Goal: Task Accomplishment & Management: Use online tool/utility

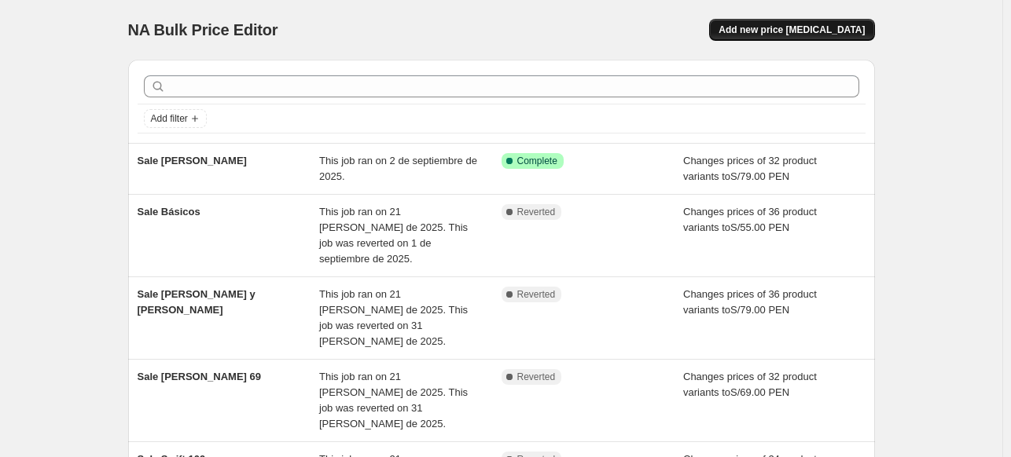
click at [772, 28] on span "Add new price [MEDICAL_DATA]" at bounding box center [791, 30] width 146 height 13
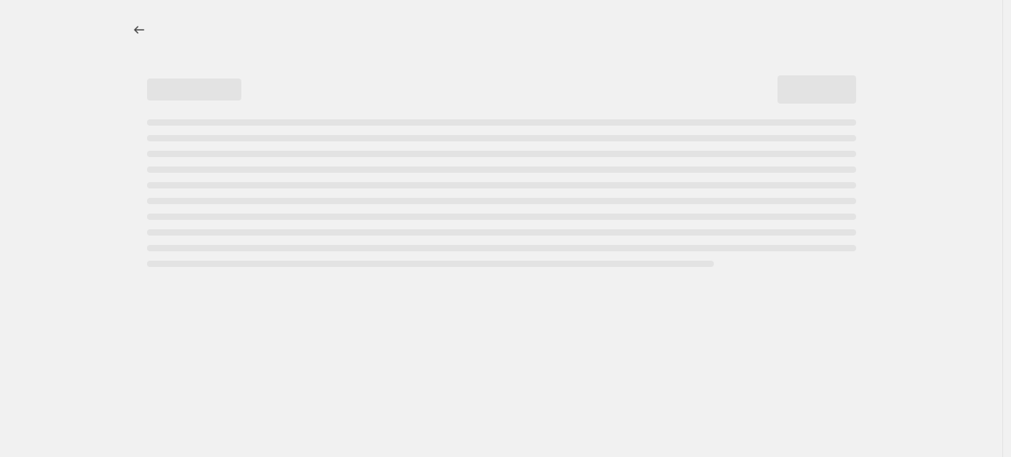
select select "percentage"
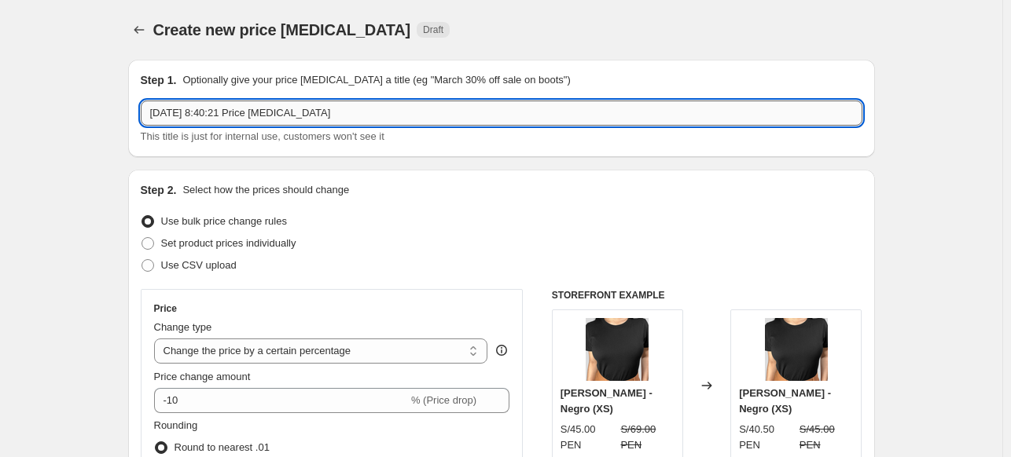
click at [217, 116] on input "[DATE] 8:40:21 Price [MEDICAL_DATA]" at bounding box center [501, 113] width 721 height 25
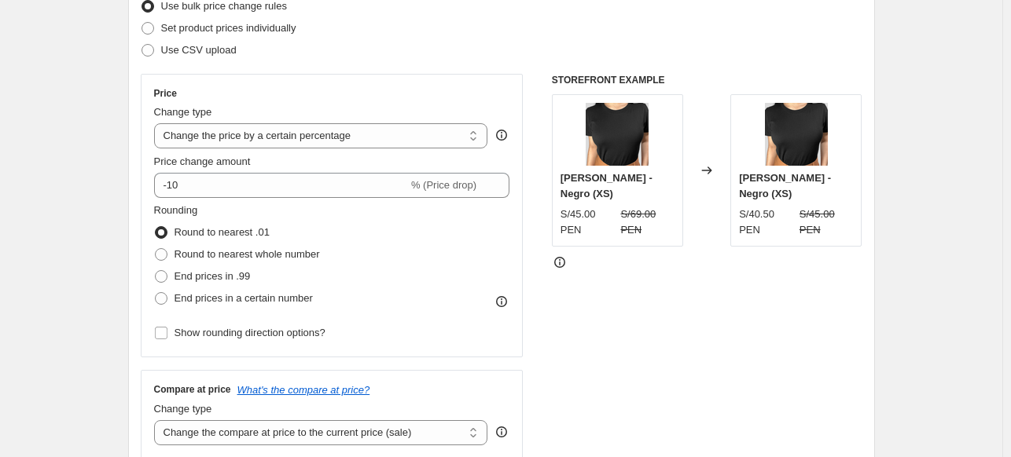
scroll to position [223, 0]
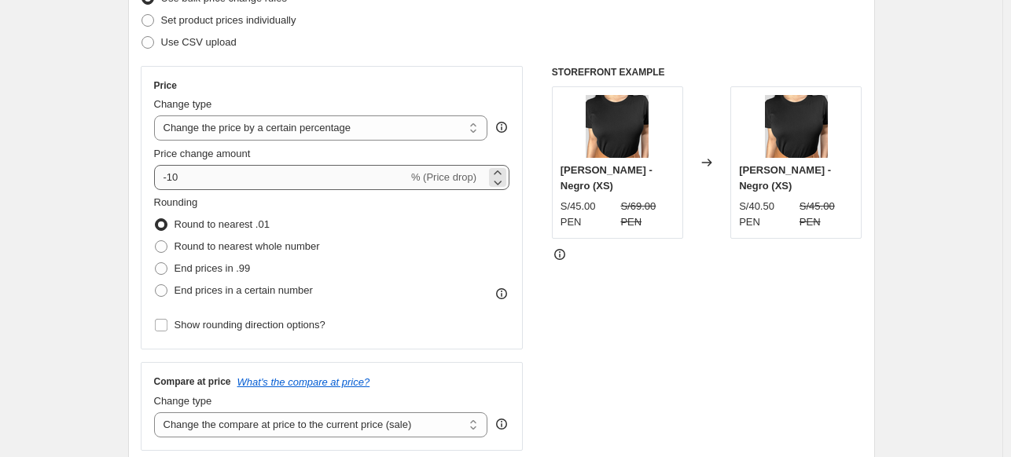
type input "DIA DEL SHOPPING 30"
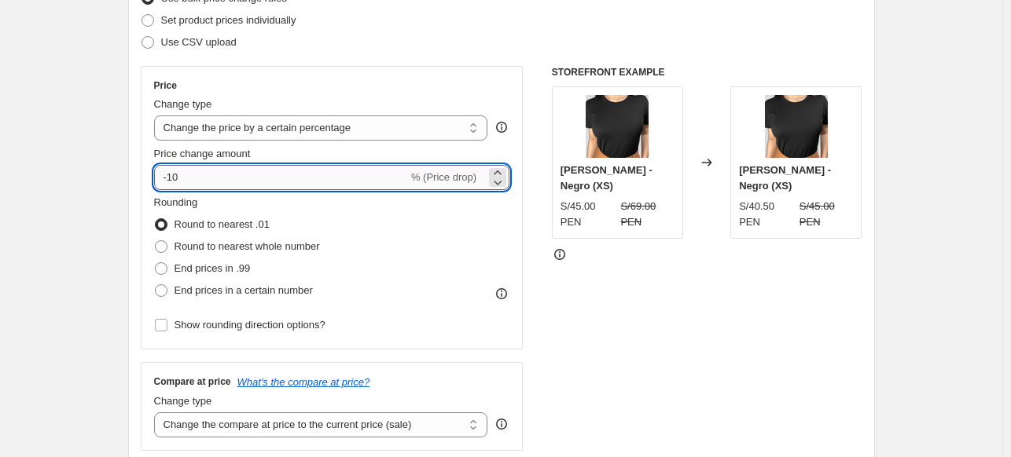
click at [207, 180] on input "-10" at bounding box center [281, 177] width 254 height 25
type input "-1"
type input "-30"
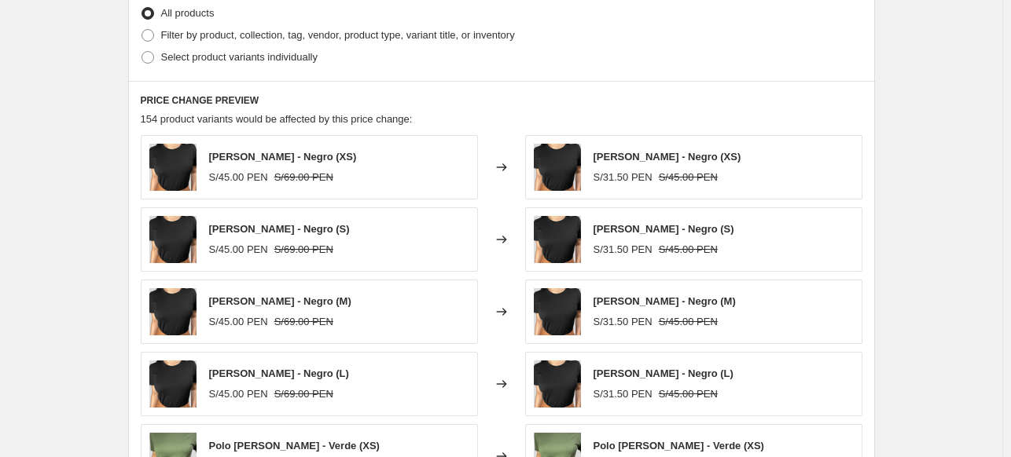
scroll to position [792, 0]
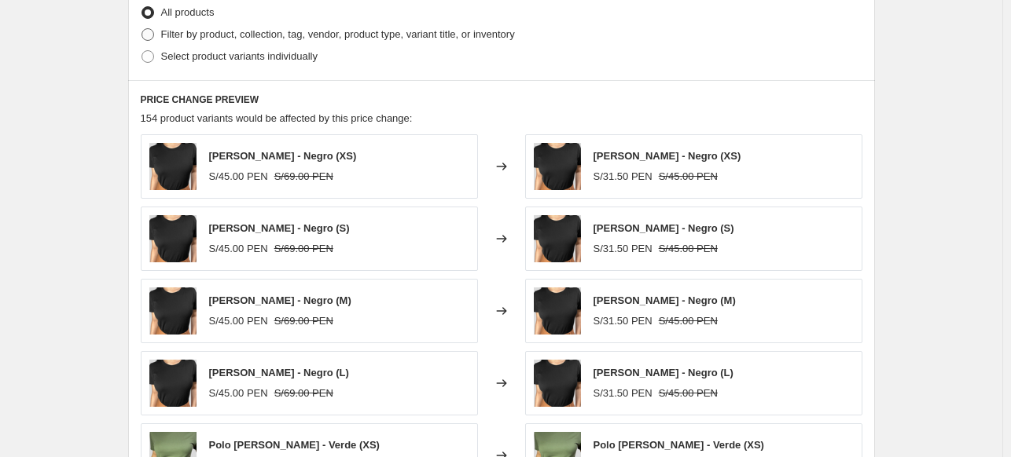
click at [211, 32] on span "Filter by product, collection, tag, vendor, product type, variant title, or inv…" at bounding box center [338, 34] width 354 height 12
click at [142, 29] on input "Filter by product, collection, tag, vendor, product type, variant title, or inv…" at bounding box center [141, 28] width 1 height 1
radio input "true"
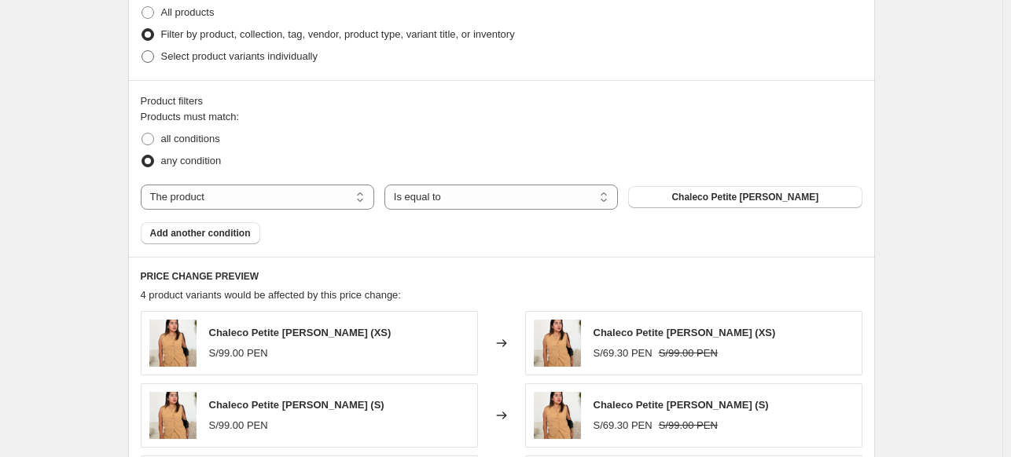
click at [185, 62] on span "Select product variants individually" at bounding box center [239, 56] width 156 height 12
click at [142, 51] on input "Select product variants individually" at bounding box center [141, 50] width 1 height 1
radio input "true"
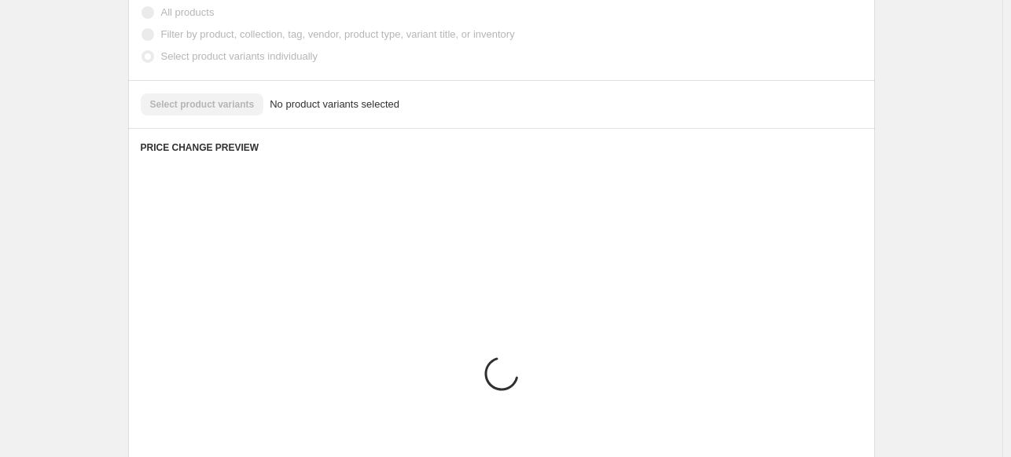
scroll to position [765, 0]
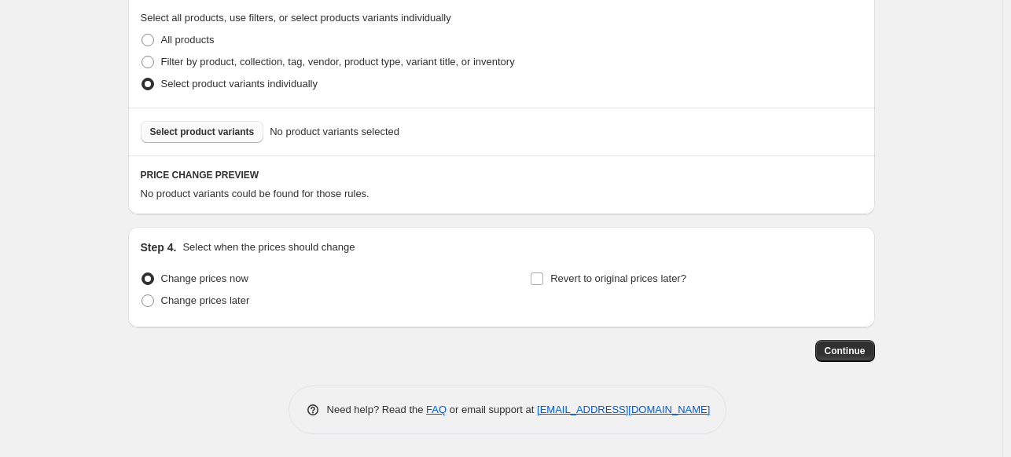
click at [192, 129] on span "Select product variants" at bounding box center [202, 132] width 105 height 13
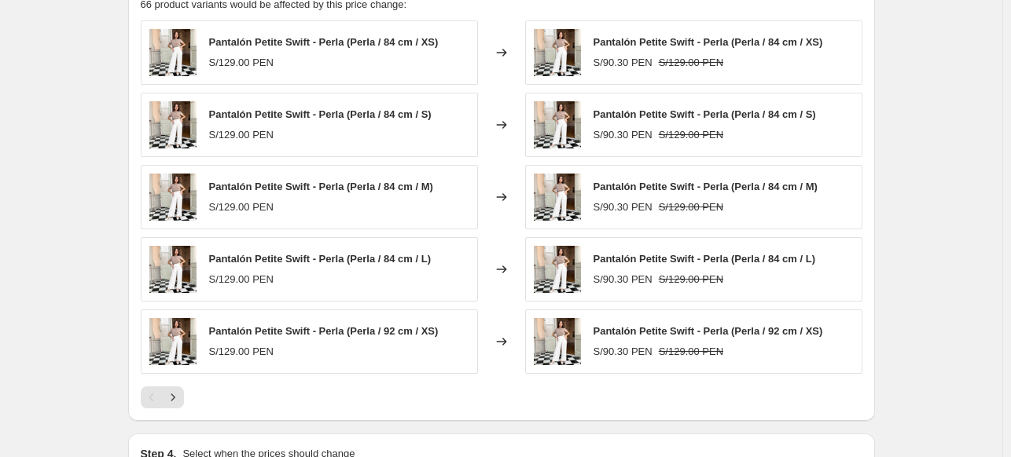
scroll to position [965, 0]
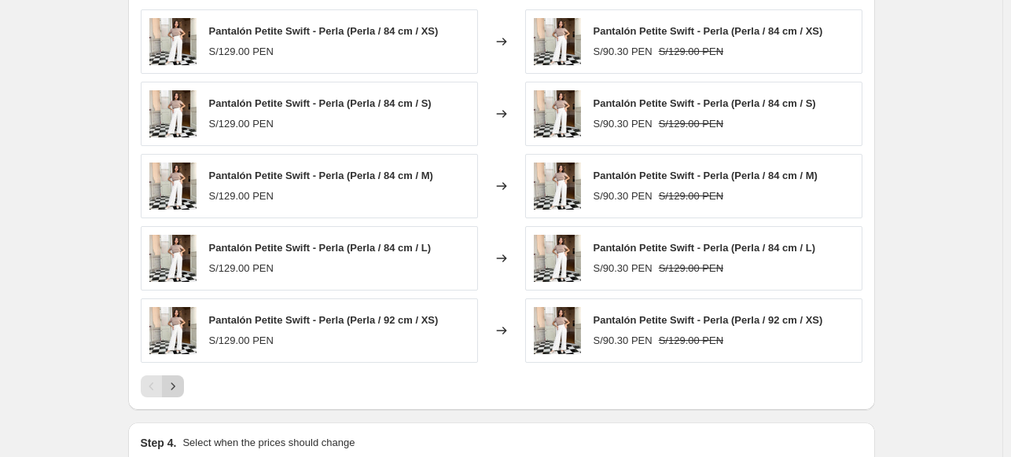
click at [178, 383] on icon "Next" at bounding box center [173, 387] width 16 height 16
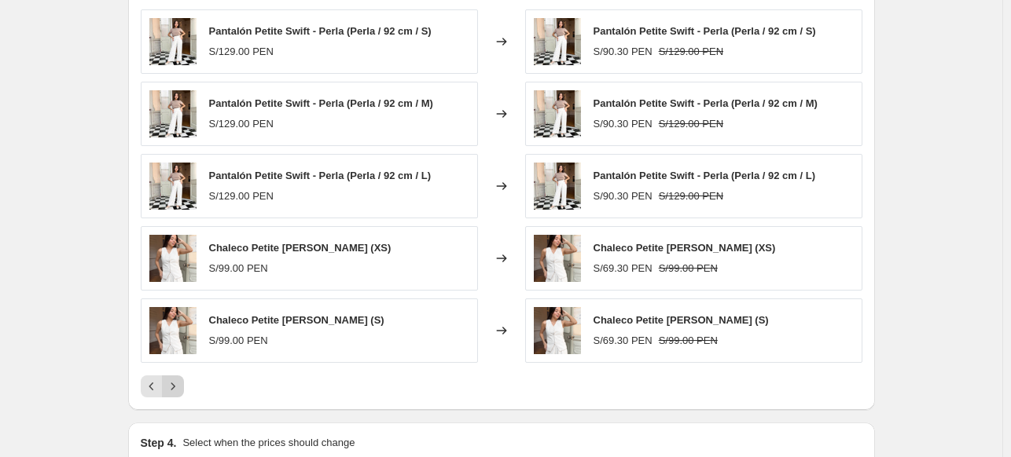
click at [178, 383] on icon "Next" at bounding box center [173, 387] width 16 height 16
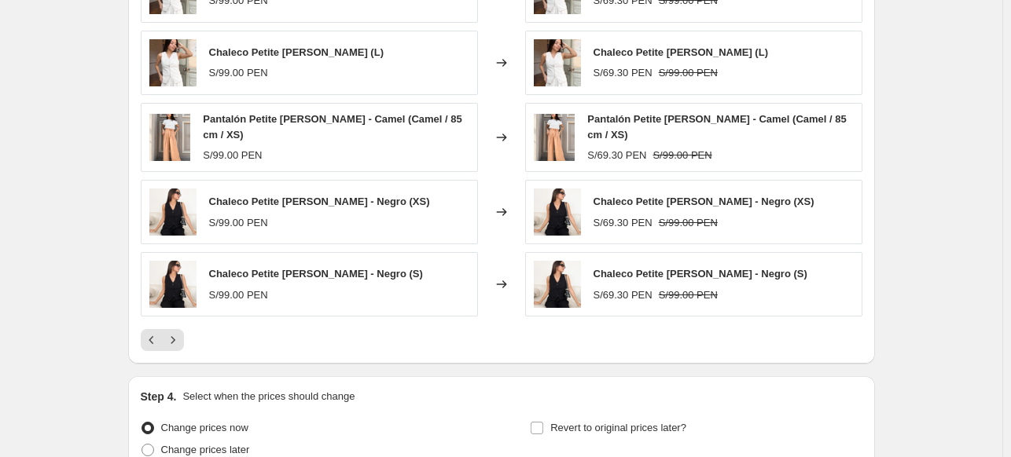
scroll to position [1022, 0]
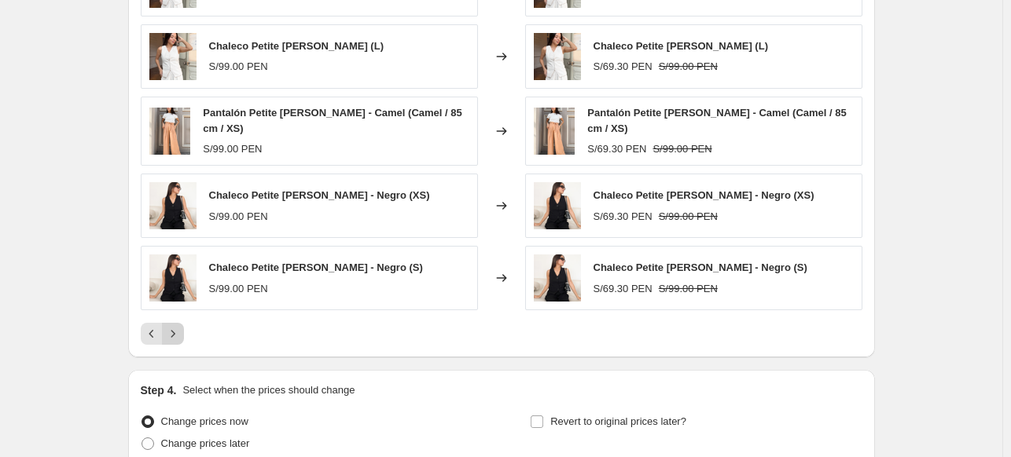
click at [177, 326] on icon "Next" at bounding box center [173, 334] width 16 height 16
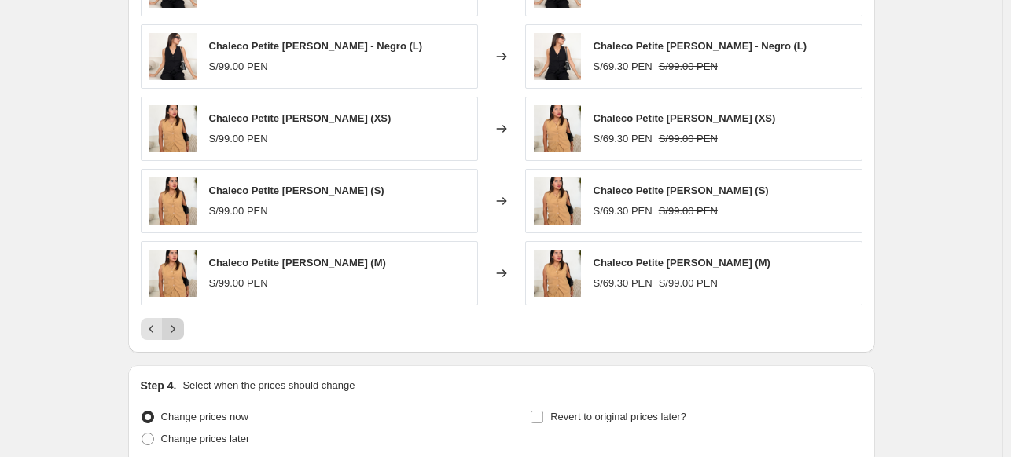
click at [177, 321] on icon "Next" at bounding box center [173, 329] width 16 height 16
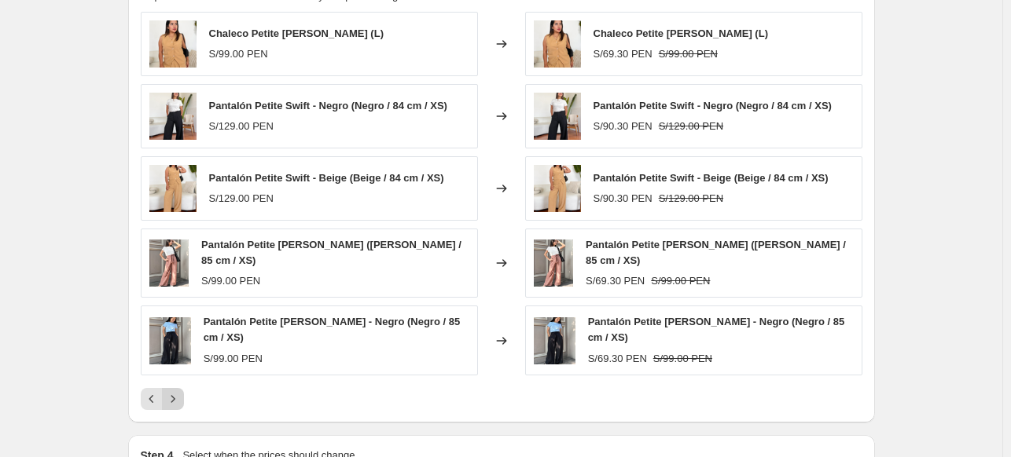
scroll to position [971, 0]
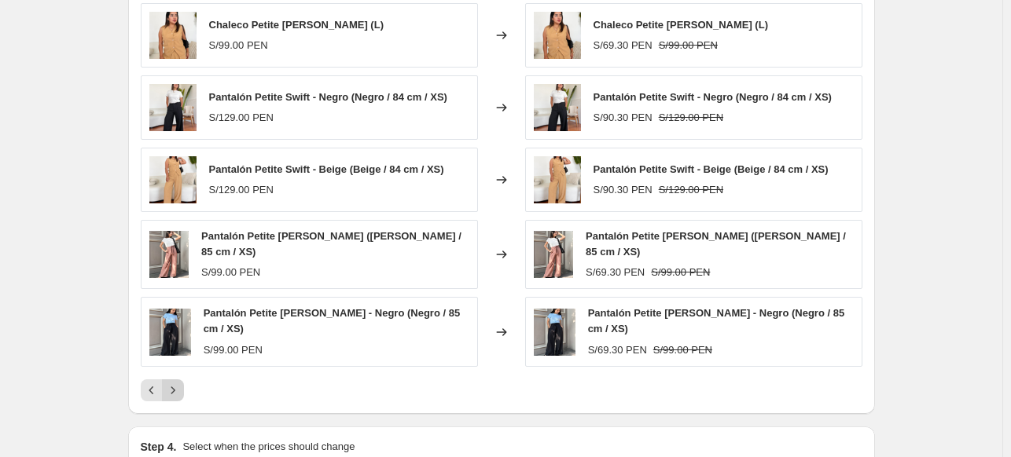
click at [182, 380] on button "Next" at bounding box center [173, 391] width 22 height 22
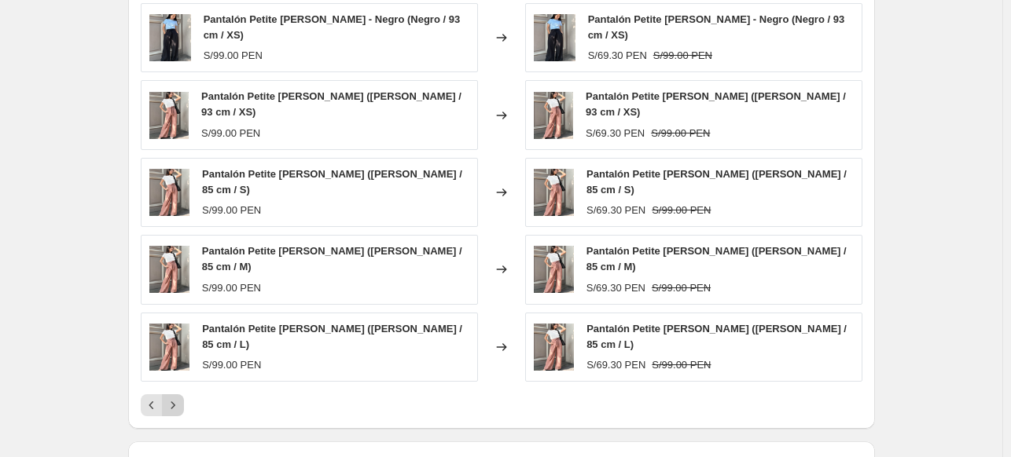
click at [182, 394] on button "Next" at bounding box center [173, 405] width 22 height 22
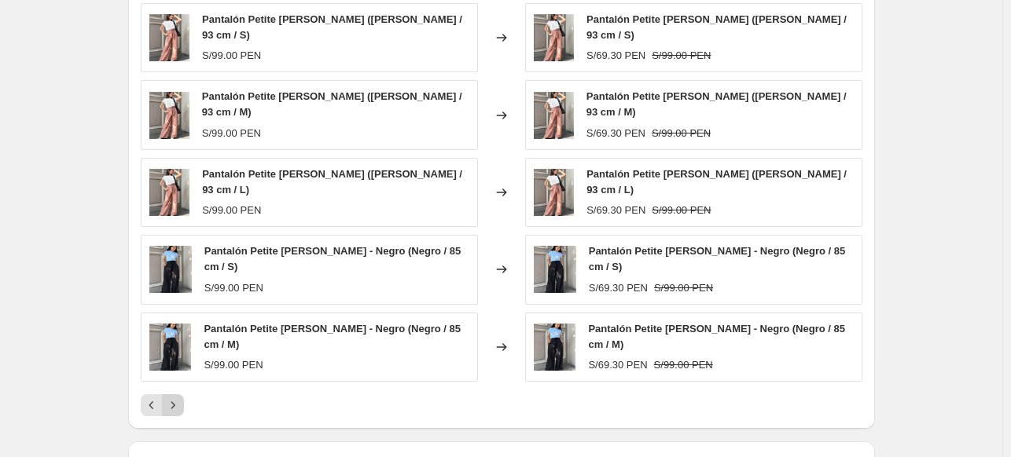
click at [181, 398] on icon "Next" at bounding box center [173, 406] width 16 height 16
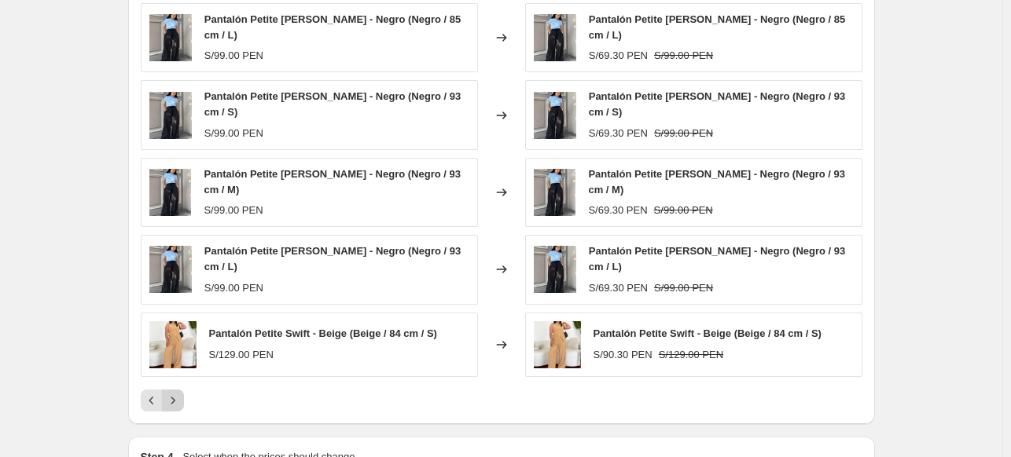
click at [181, 393] on icon "Next" at bounding box center [173, 401] width 16 height 16
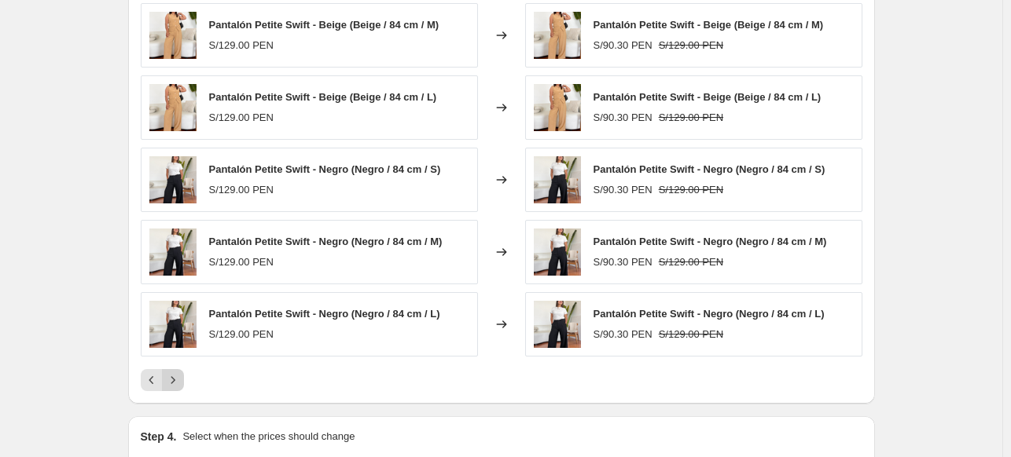
click at [181, 376] on icon "Next" at bounding box center [173, 380] width 16 height 16
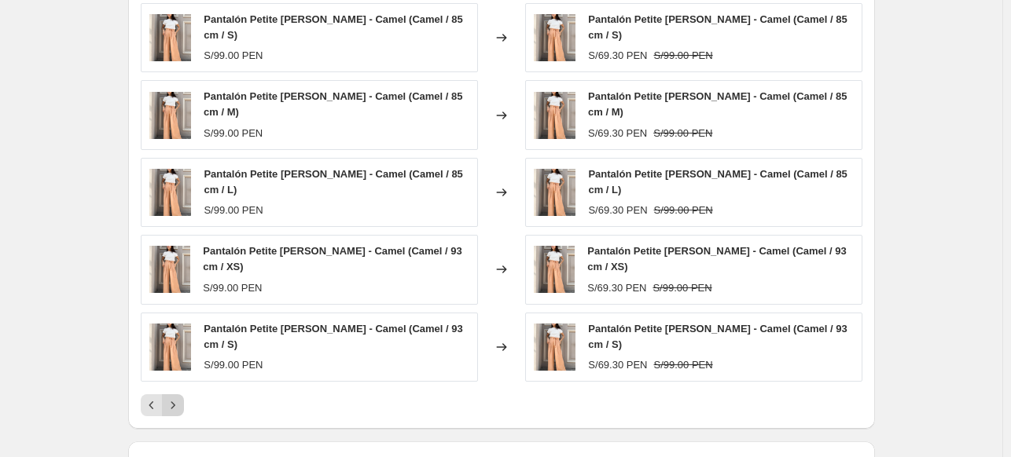
click at [181, 398] on icon "Next" at bounding box center [173, 406] width 16 height 16
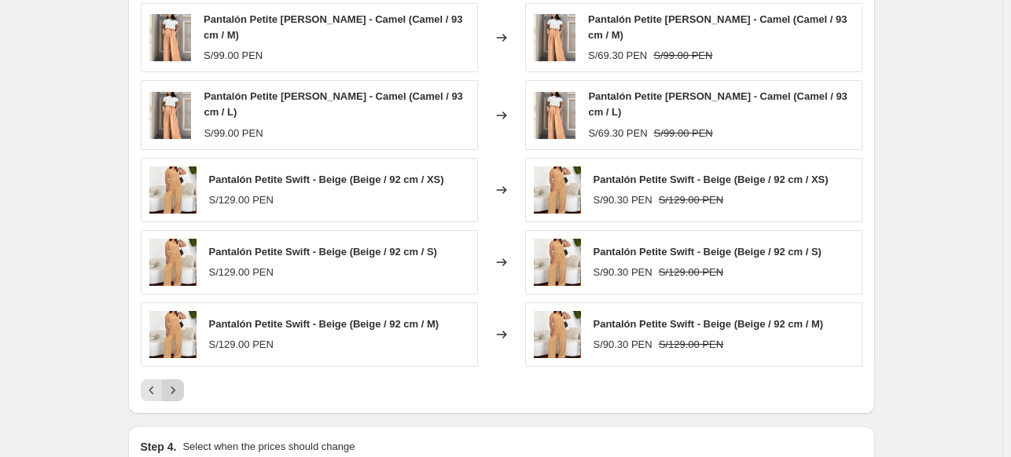
click at [181, 383] on icon "Next" at bounding box center [173, 391] width 16 height 16
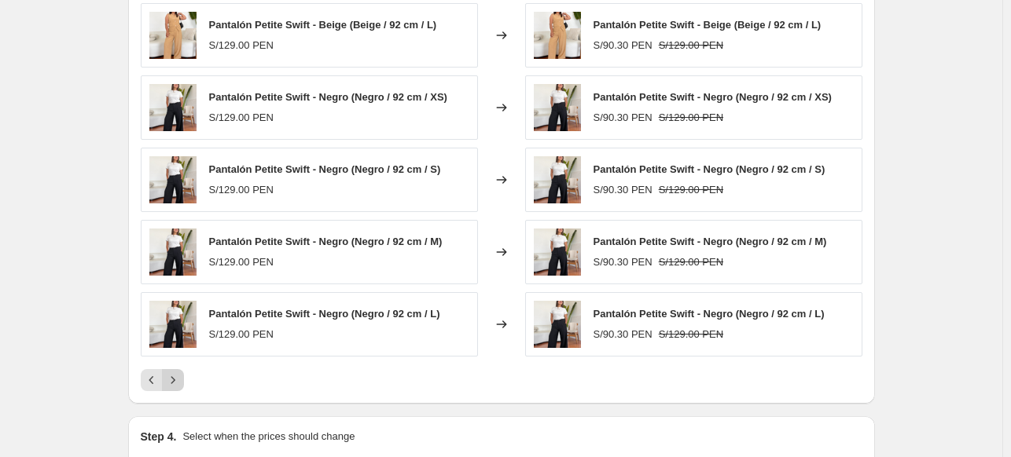
click at [181, 376] on icon "Next" at bounding box center [173, 380] width 16 height 16
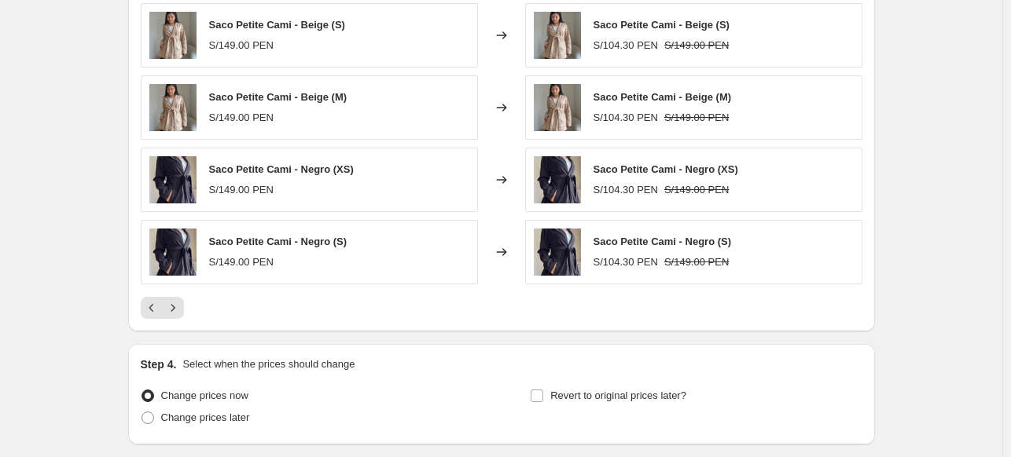
scroll to position [1160, 0]
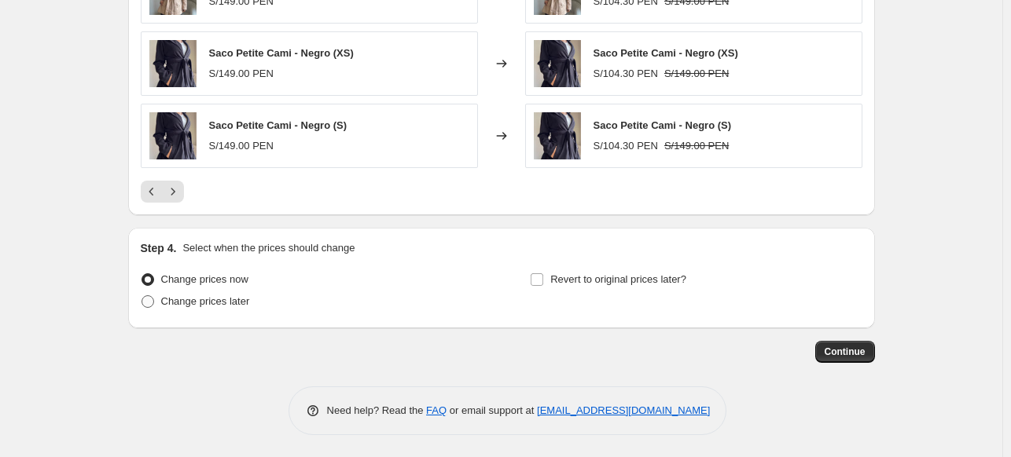
click at [166, 300] on span "Change prices later" at bounding box center [205, 301] width 89 height 12
click at [142, 296] on input "Change prices later" at bounding box center [141, 295] width 1 height 1
radio input "true"
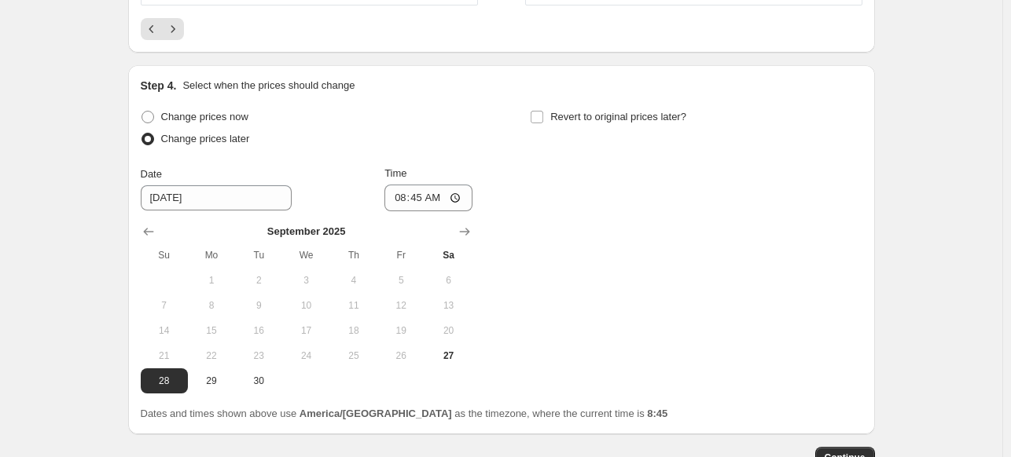
scroll to position [1328, 0]
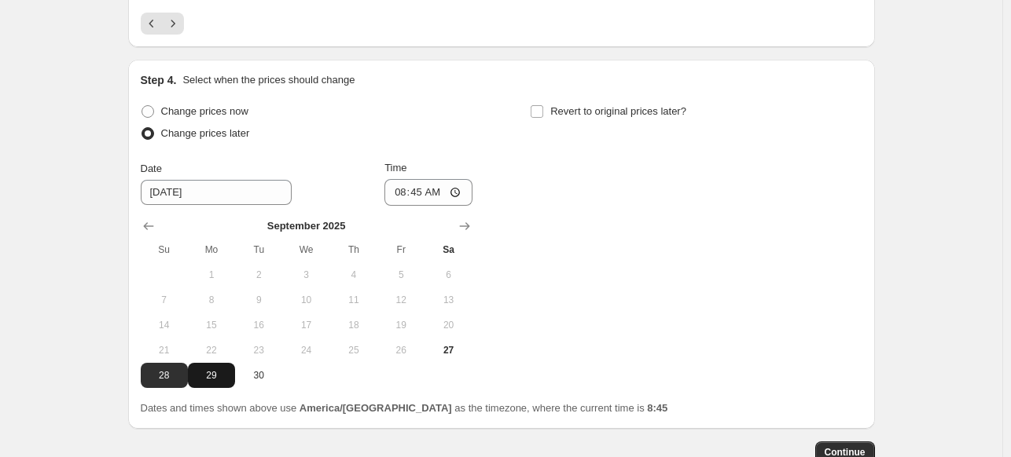
click at [228, 369] on span "29" at bounding box center [211, 375] width 35 height 13
type input "[DATE]"
click at [432, 193] on input "08:45" at bounding box center [428, 192] width 88 height 27
click at [211, 119] on label "Change prices now" at bounding box center [195, 112] width 108 height 22
click at [142, 106] on input "Change prices now" at bounding box center [141, 105] width 1 height 1
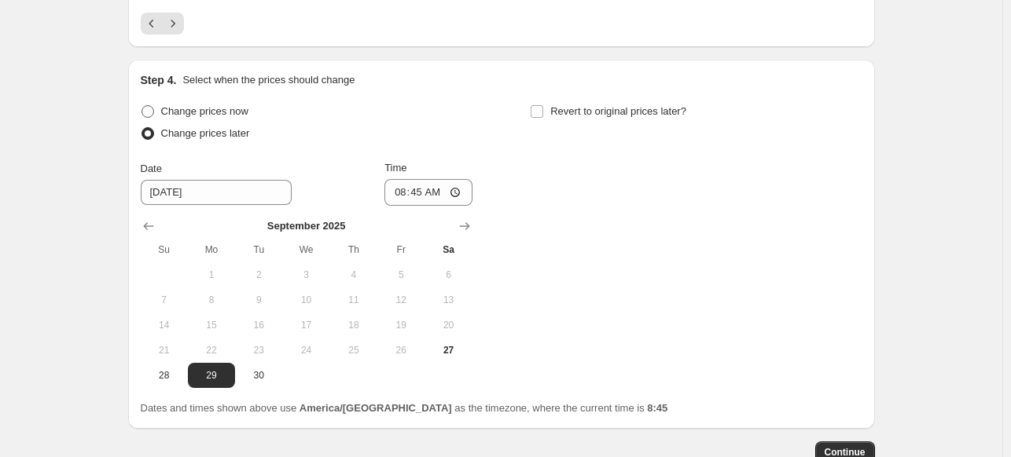
radio input "true"
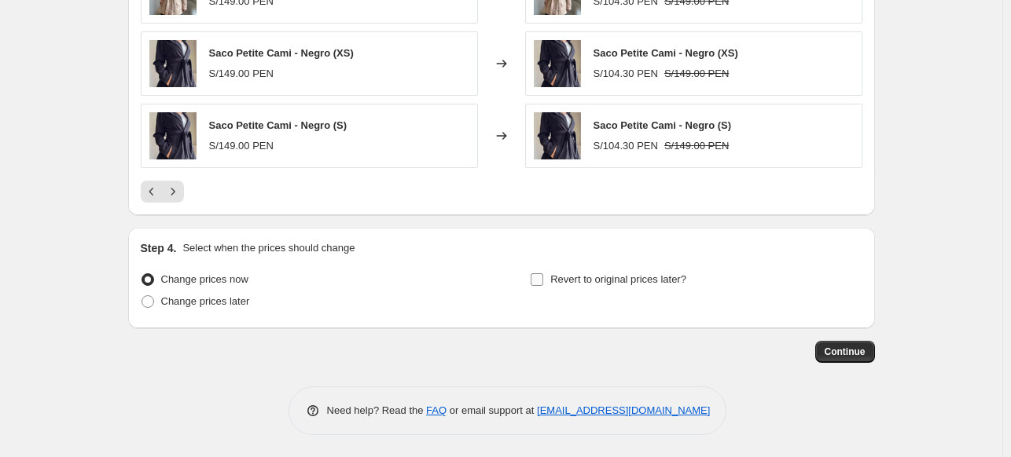
click at [541, 287] on label "Revert to original prices later?" at bounding box center [608, 280] width 156 height 22
click at [541, 286] on input "Revert to original prices later?" at bounding box center [536, 279] width 13 height 13
checkbox input "true"
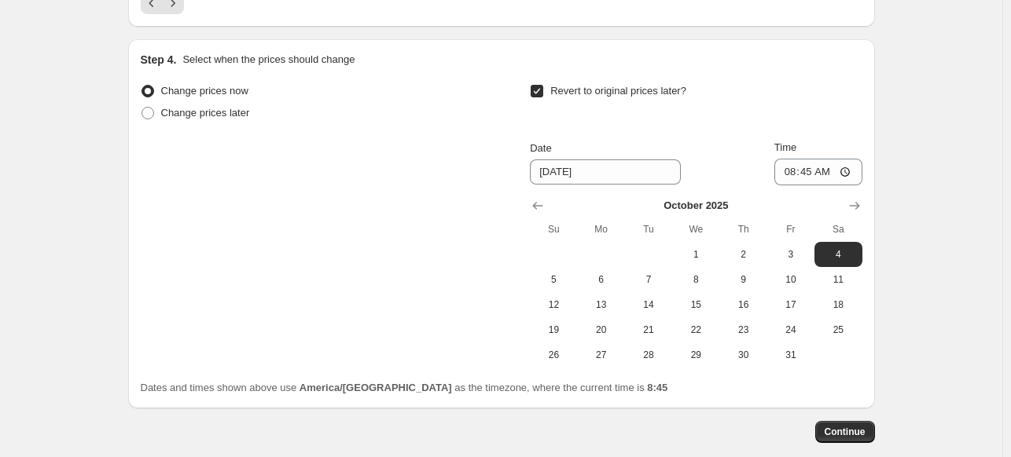
scroll to position [1361, 0]
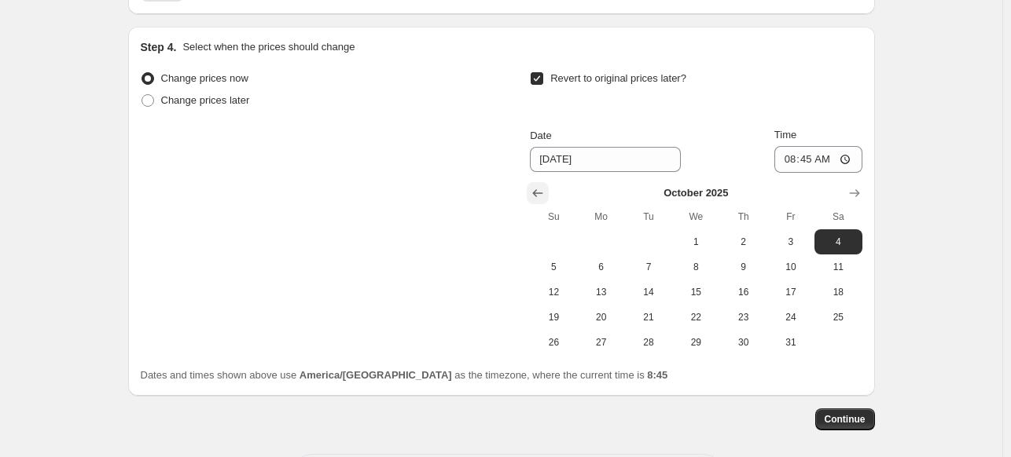
click at [533, 188] on icon "Show previous month, September 2025" at bounding box center [538, 193] width 16 height 16
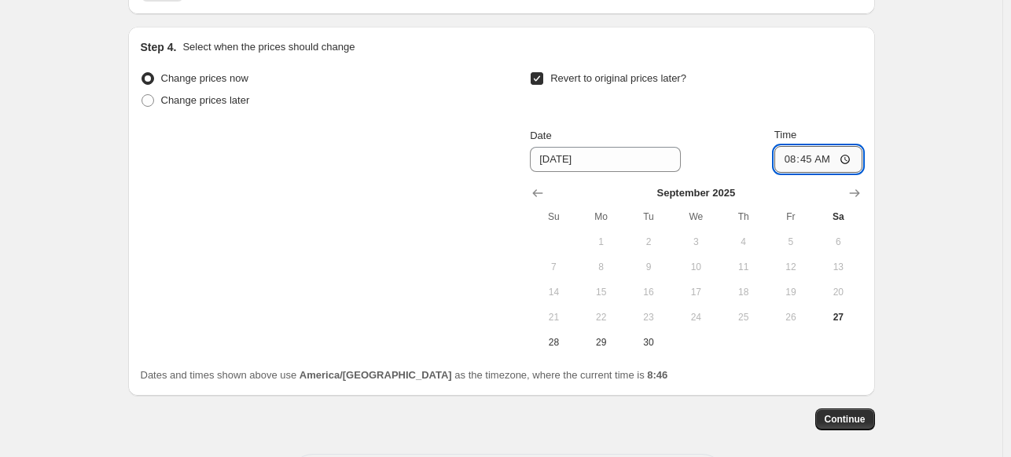
click at [829, 159] on input "08:45" at bounding box center [818, 159] width 88 height 27
click at [814, 160] on input "08:45" at bounding box center [818, 159] width 88 height 27
click at [810, 156] on input "11:59" at bounding box center [818, 159] width 88 height 27
type input "23:59"
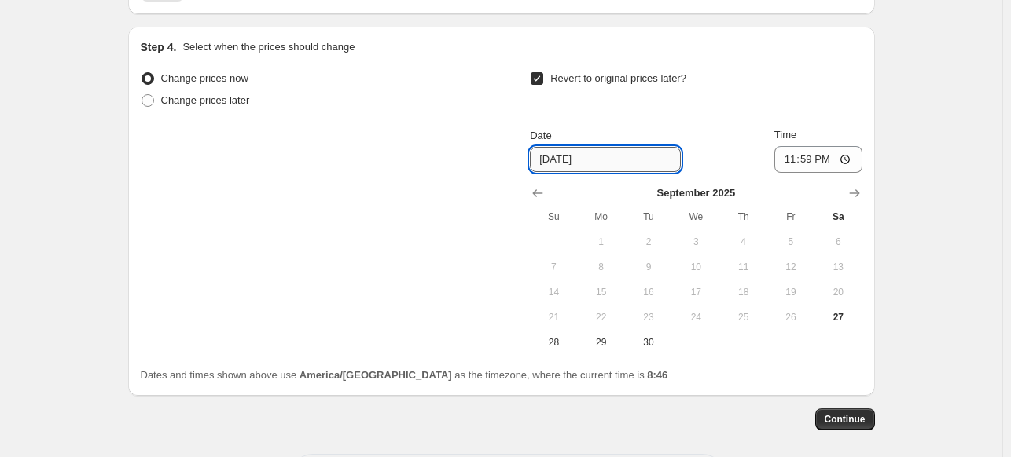
click at [592, 160] on input "[DATE]" at bounding box center [605, 159] width 151 height 25
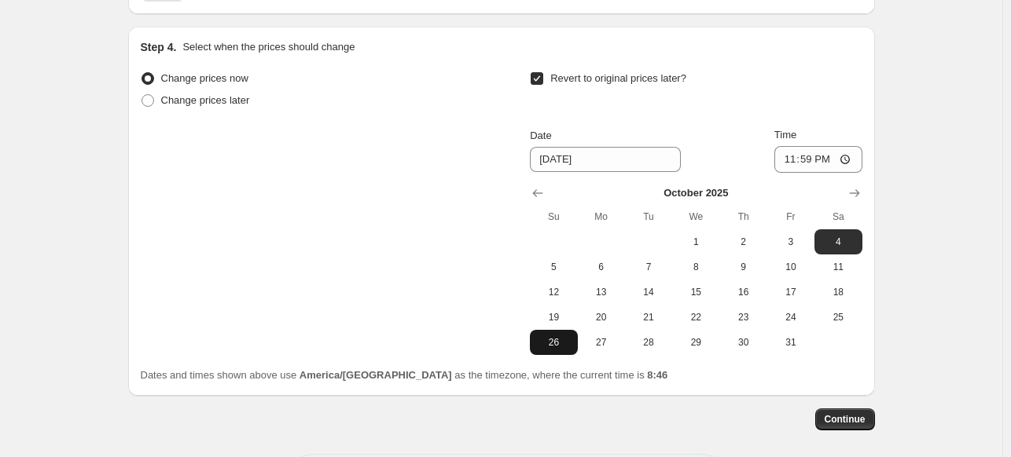
click at [555, 345] on span "26" at bounding box center [553, 342] width 35 height 13
click at [640, 342] on span "28" at bounding box center [648, 342] width 35 height 13
type input "[DATE]"
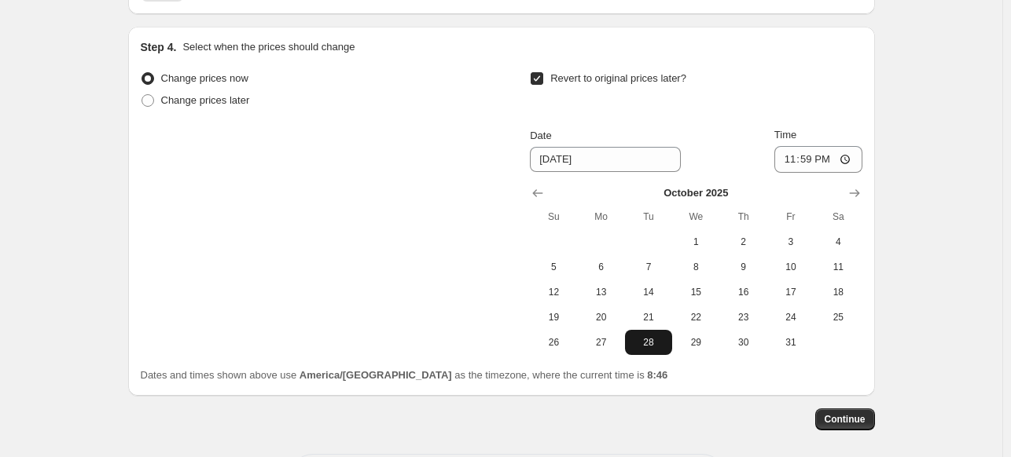
click at [640, 342] on span "28" at bounding box center [648, 342] width 35 height 13
click at [834, 411] on button "Continue" at bounding box center [845, 420] width 60 height 22
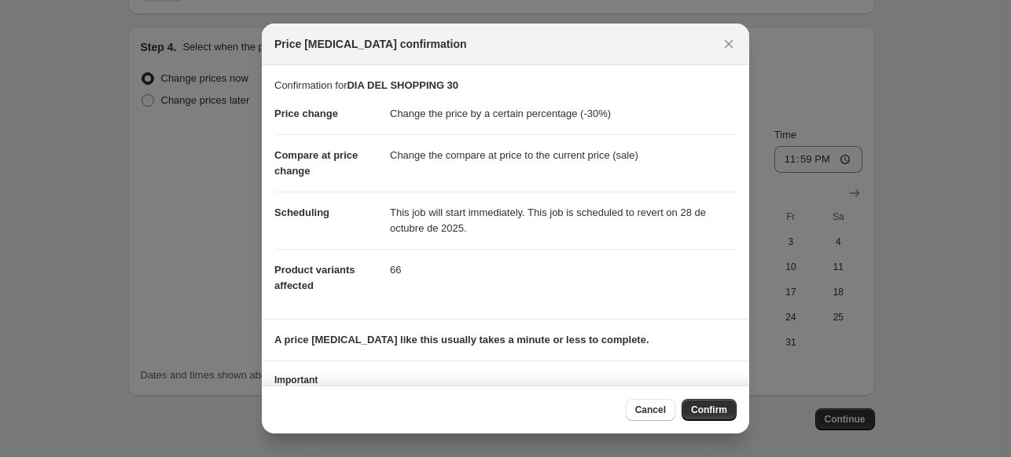
scroll to position [73, 0]
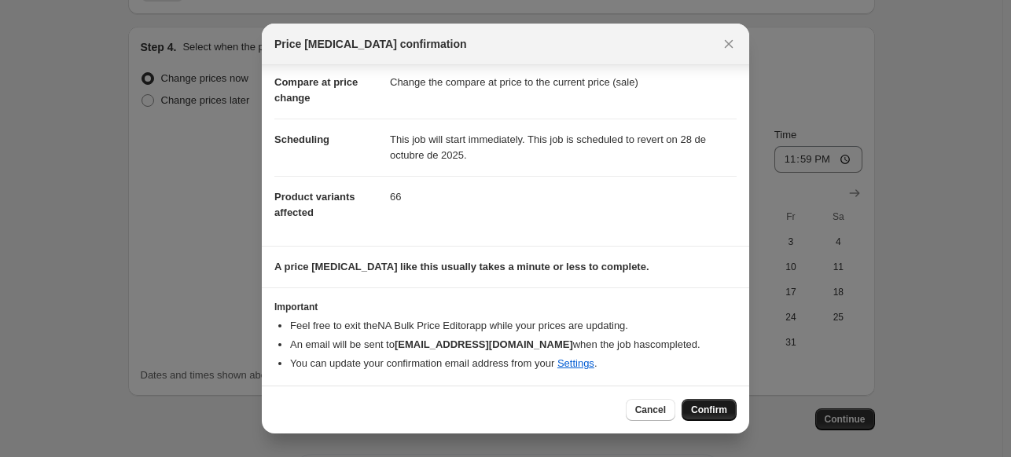
click at [719, 412] on span "Confirm" at bounding box center [709, 410] width 36 height 13
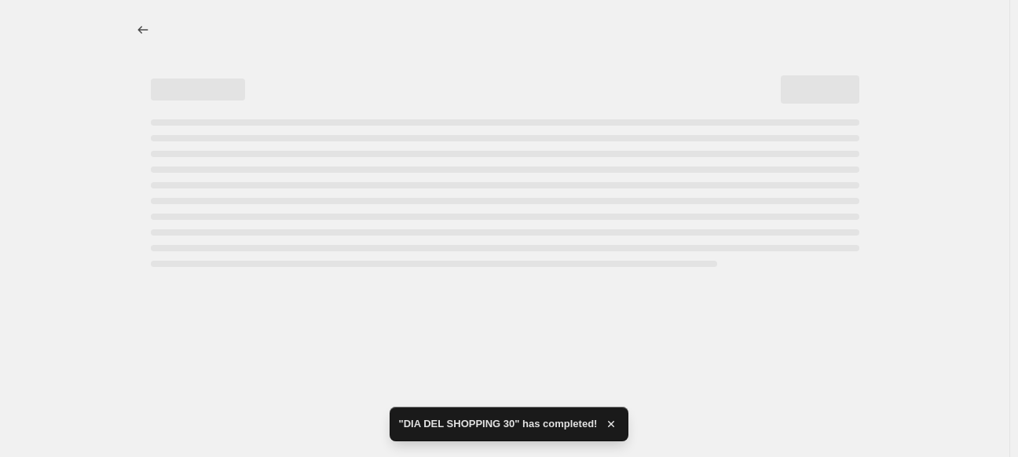
select select "percentage"
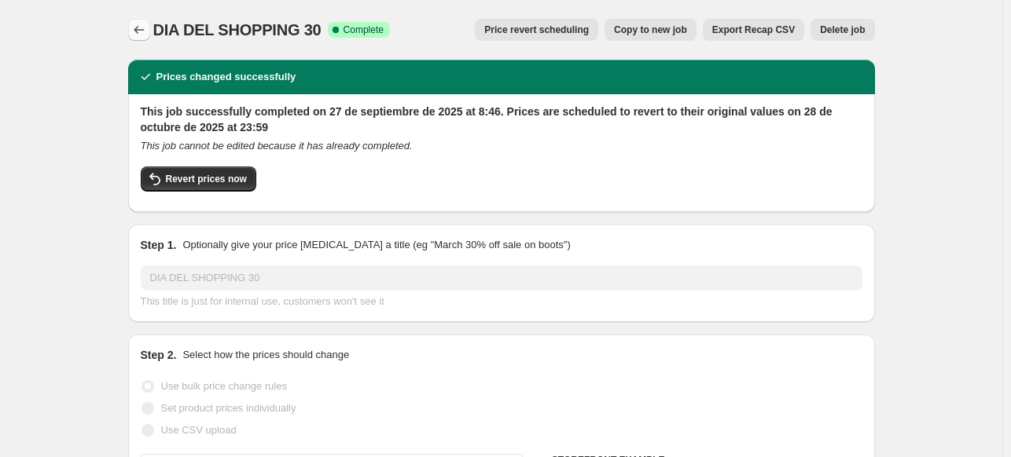
click at [145, 24] on icon "Price change jobs" at bounding box center [139, 30] width 16 height 16
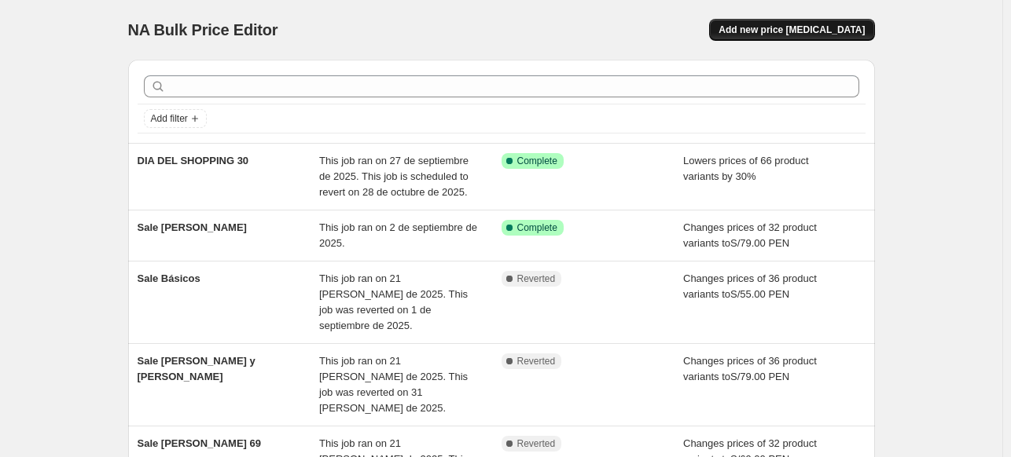
click at [782, 20] on button "Add new price [MEDICAL_DATA]" at bounding box center [791, 30] width 165 height 22
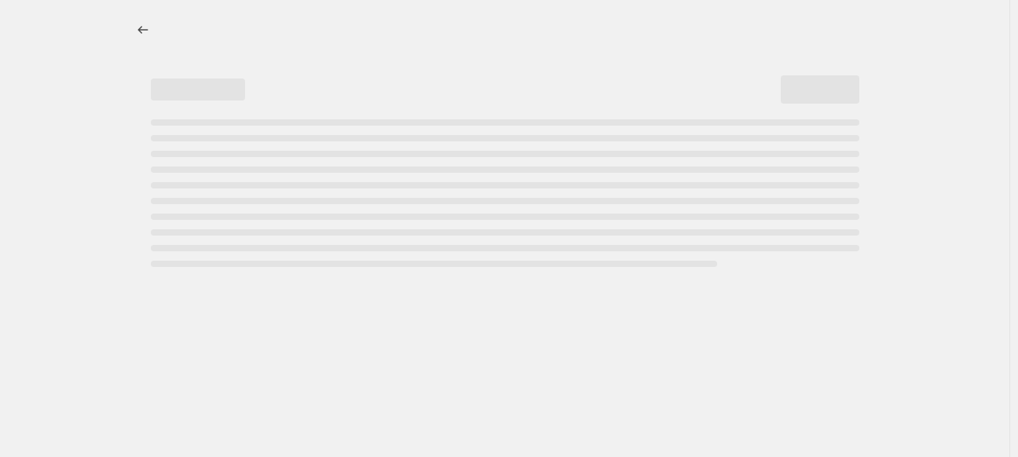
select select "percentage"
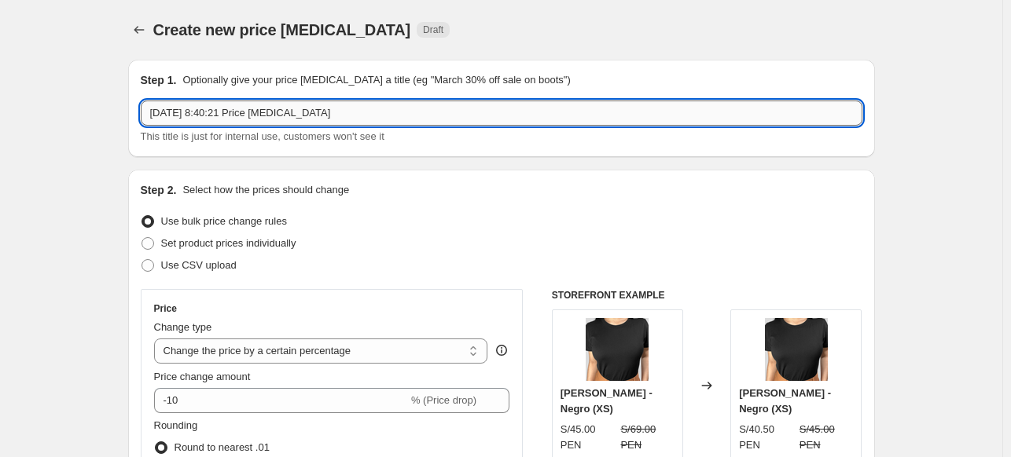
click at [263, 115] on input "[DATE] 8:40:21 Price [MEDICAL_DATA]" at bounding box center [501, 113] width 721 height 25
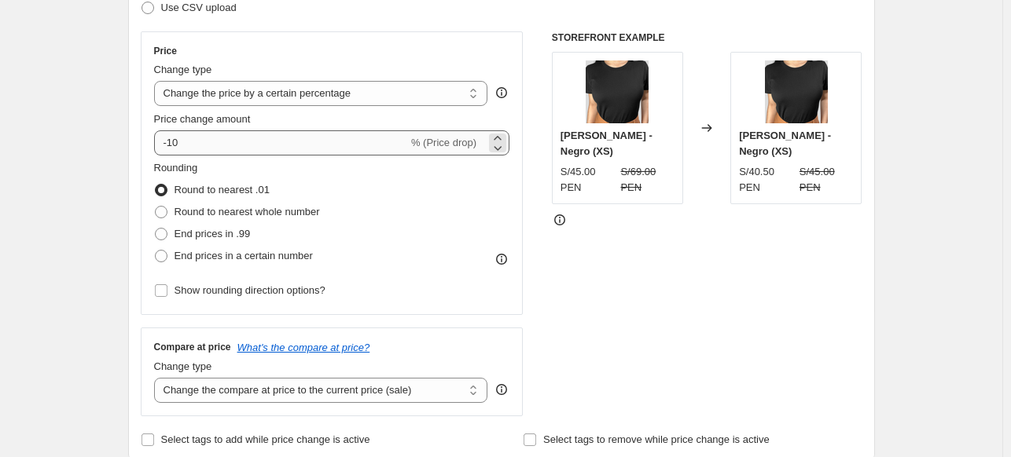
type input "40% OFF"
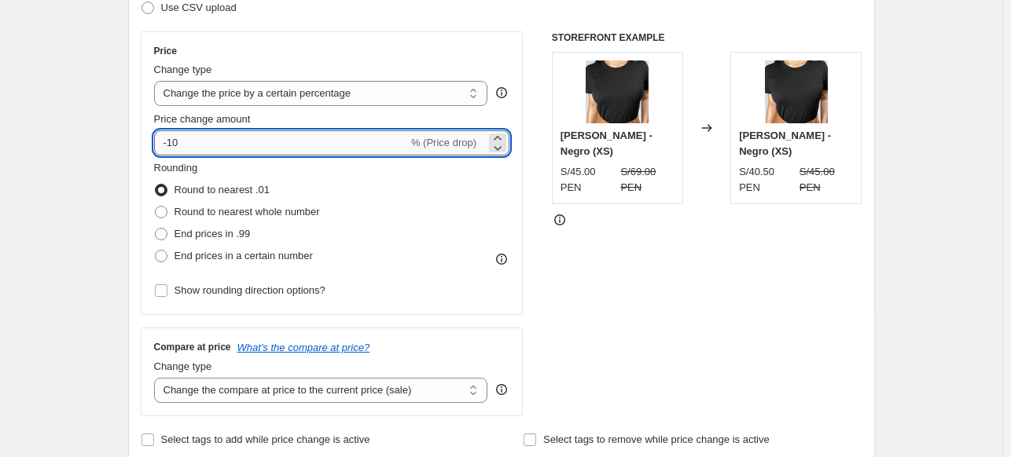
click at [273, 147] on input "-10" at bounding box center [281, 142] width 254 height 25
type input "-1"
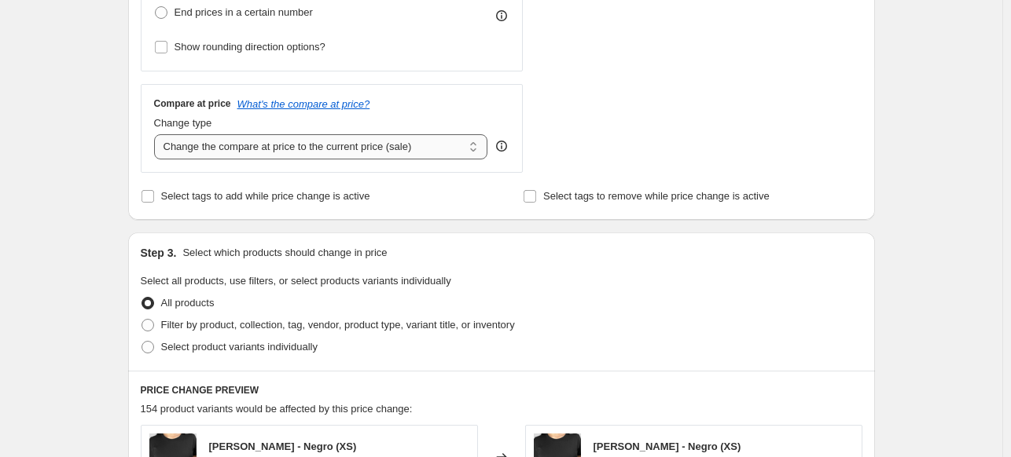
scroll to position [563, 0]
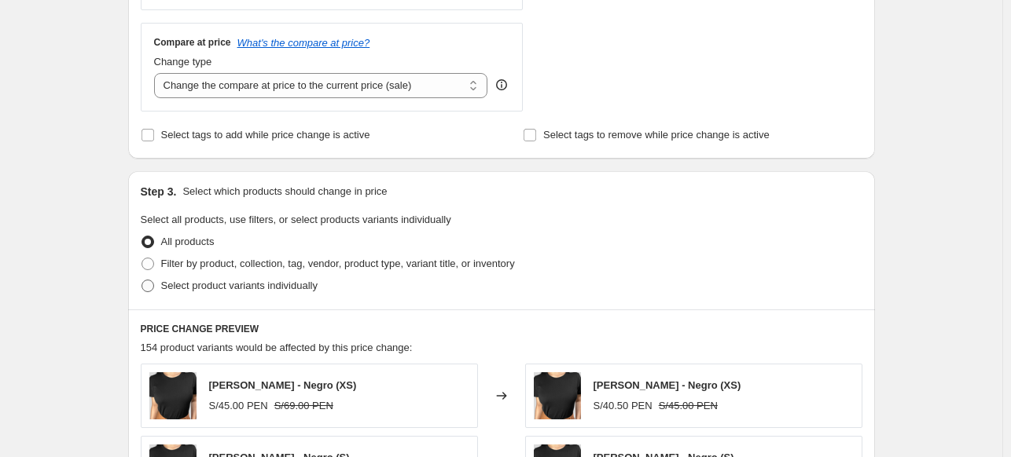
type input "-40"
click at [218, 286] on span "Select product variants individually" at bounding box center [239, 286] width 156 height 12
click at [142, 281] on input "Select product variants individually" at bounding box center [141, 280] width 1 height 1
radio input "true"
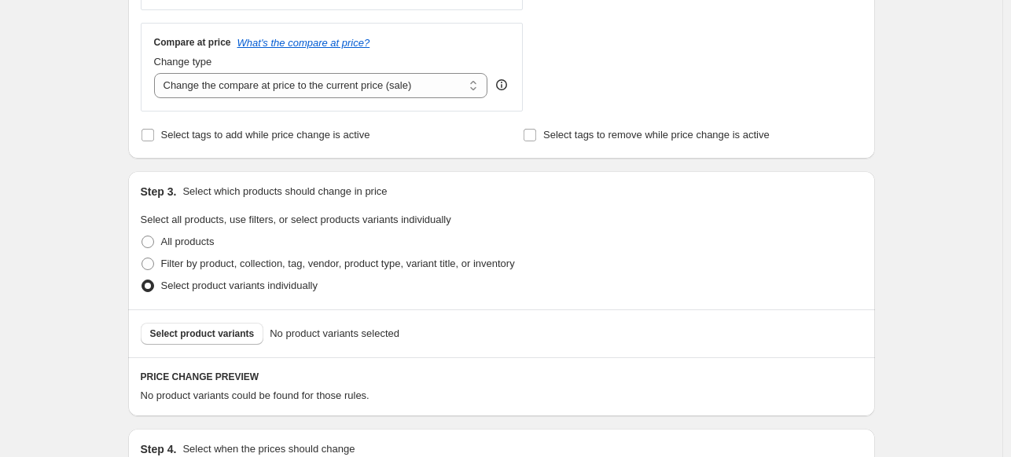
scroll to position [729, 0]
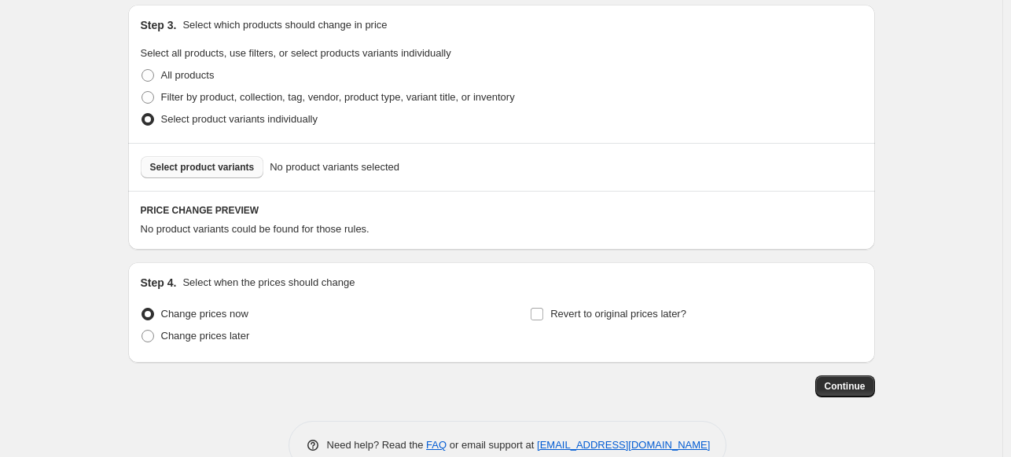
click at [214, 175] on button "Select product variants" at bounding box center [202, 167] width 123 height 22
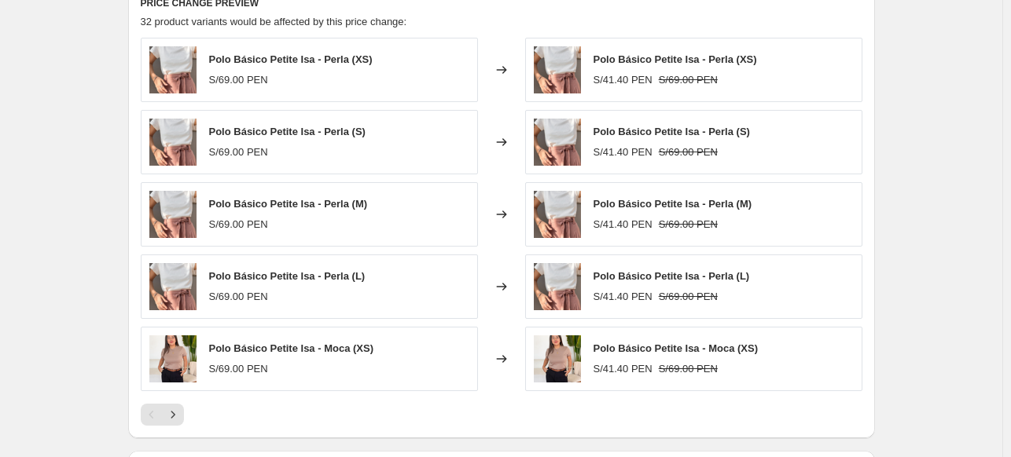
scroll to position [1160, 0]
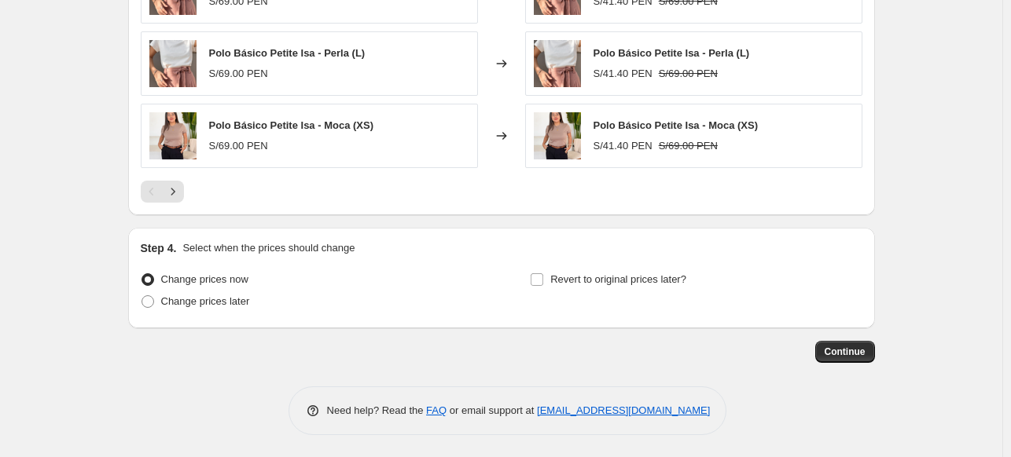
click at [852, 341] on div "Continue" at bounding box center [501, 352] width 747 height 22
click at [857, 355] on span "Continue" at bounding box center [844, 352] width 41 height 13
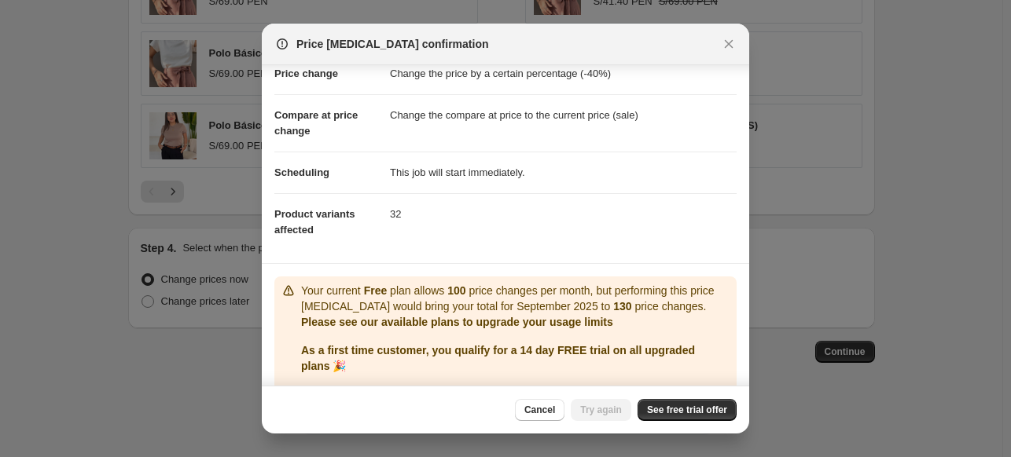
scroll to position [90, 0]
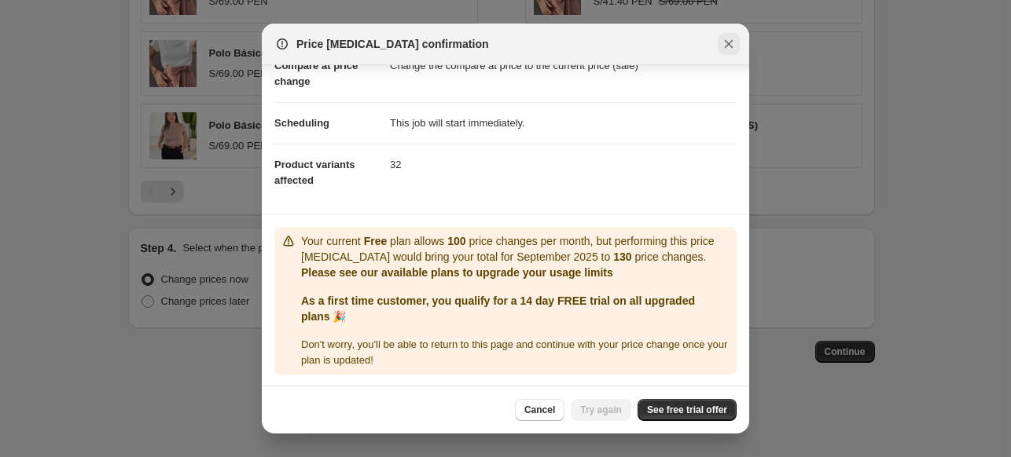
click at [724, 37] on icon "Close" at bounding box center [729, 44] width 16 height 16
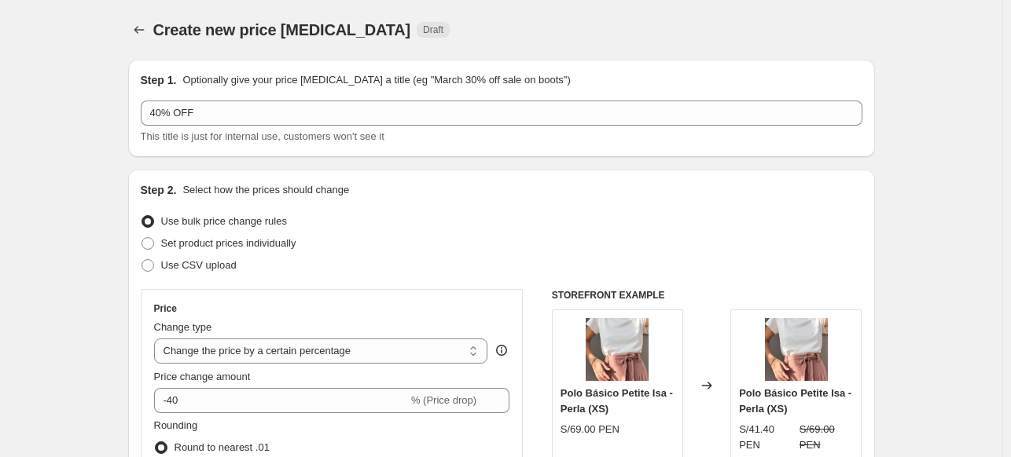
scroll to position [1160, 0]
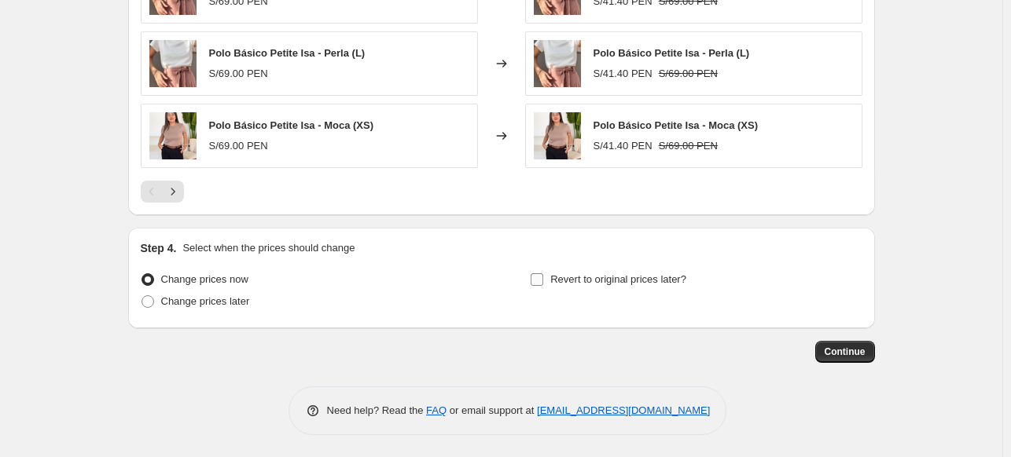
click at [543, 280] on input "Revert to original prices later?" at bounding box center [536, 279] width 13 height 13
checkbox input "true"
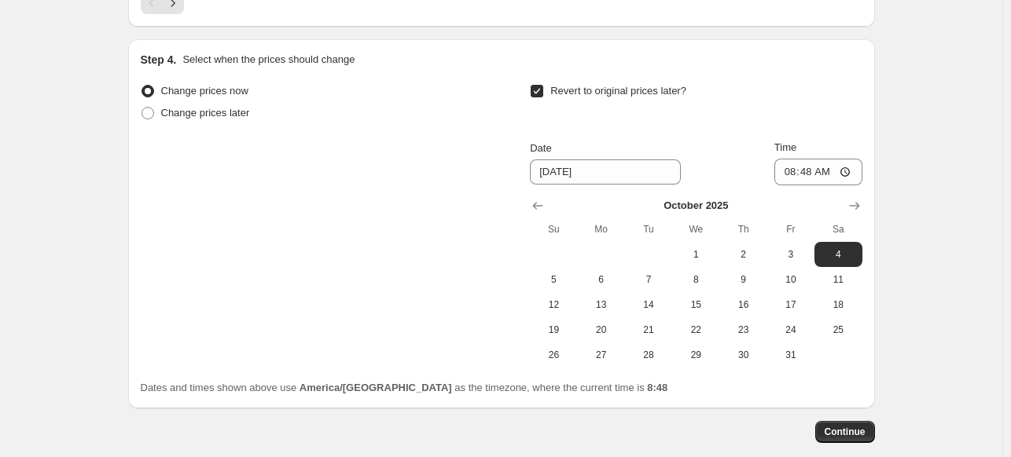
scroll to position [1361, 0]
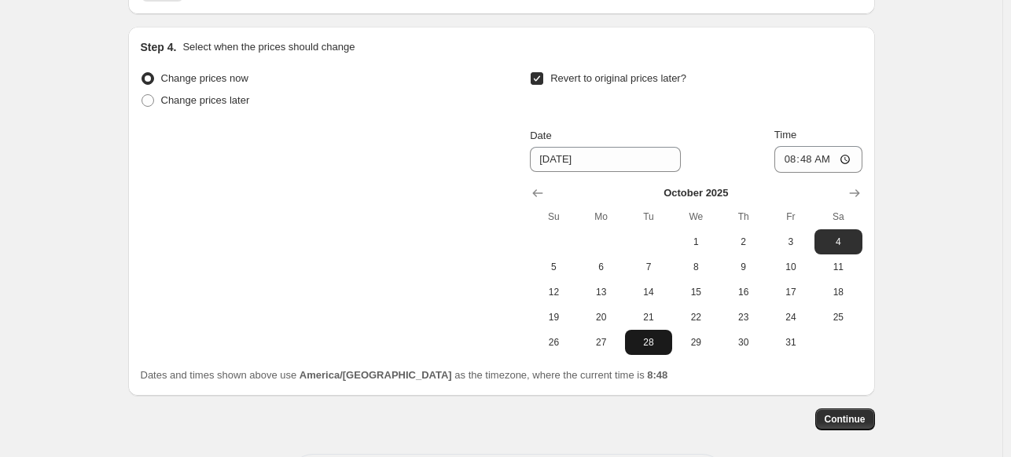
click at [649, 345] on span "28" at bounding box center [648, 342] width 35 height 13
type input "[DATE]"
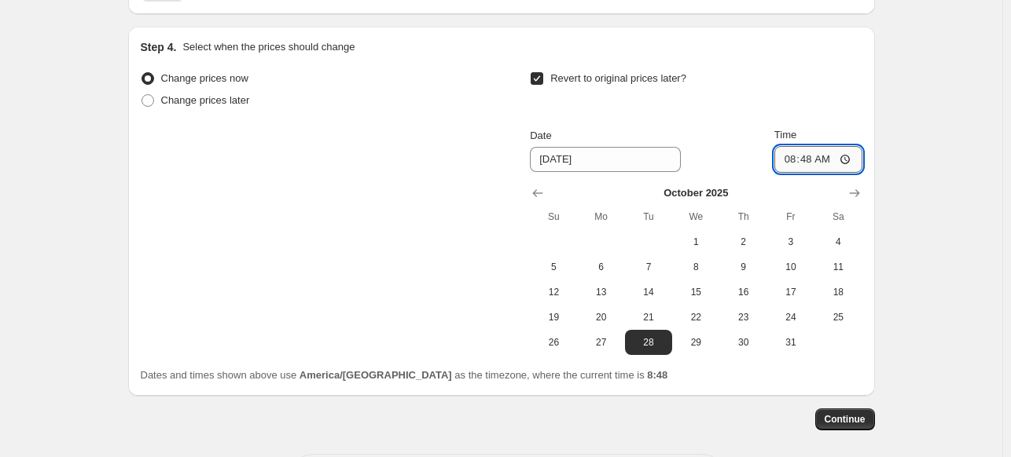
click at [814, 155] on input "08:48" at bounding box center [818, 159] width 88 height 27
type input "23:59"
click at [855, 423] on span "Continue" at bounding box center [844, 419] width 41 height 13
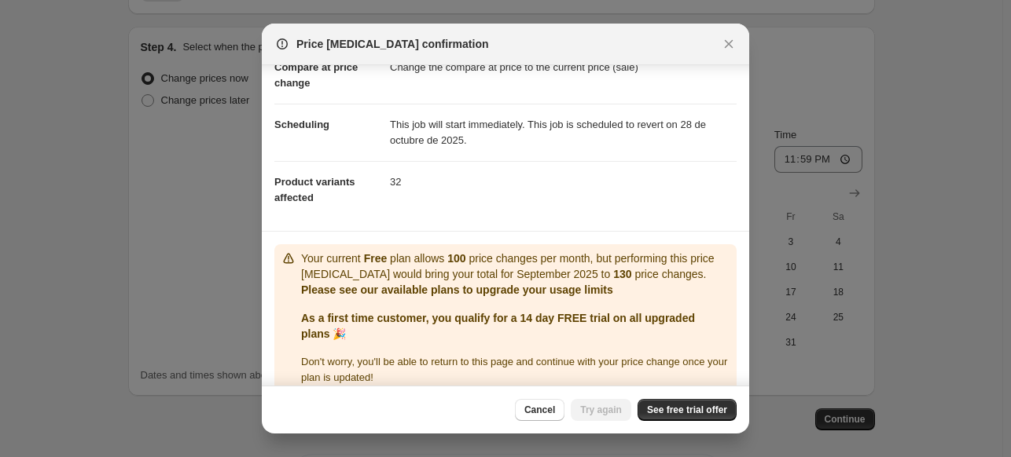
scroll to position [105, 0]
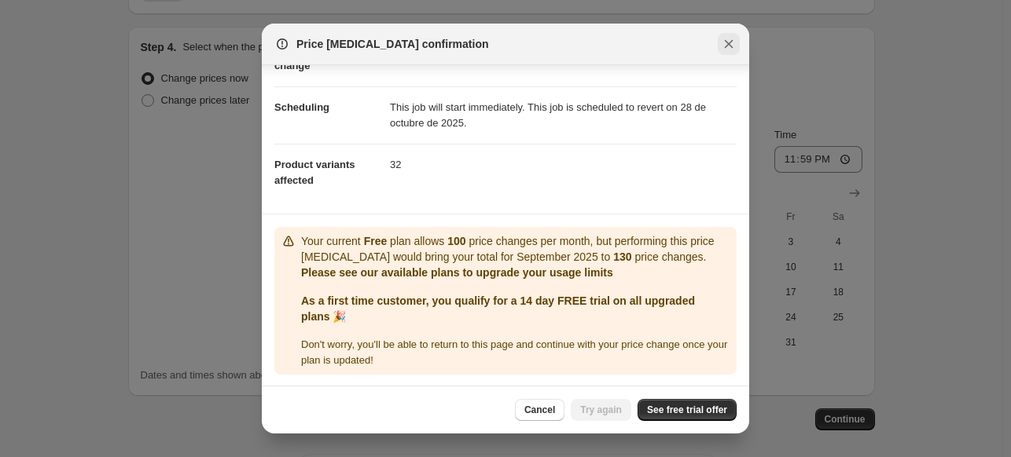
click at [732, 40] on icon "Close" at bounding box center [729, 44] width 16 height 16
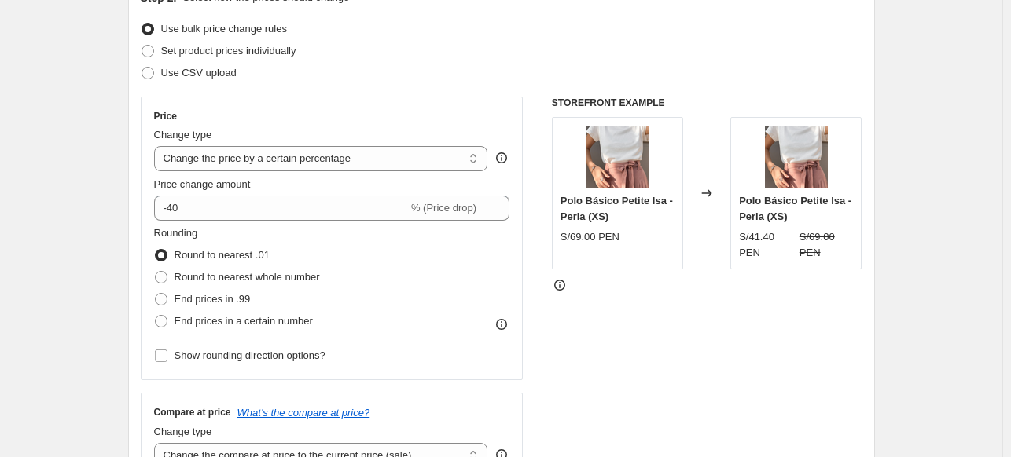
scroll to position [0, 0]
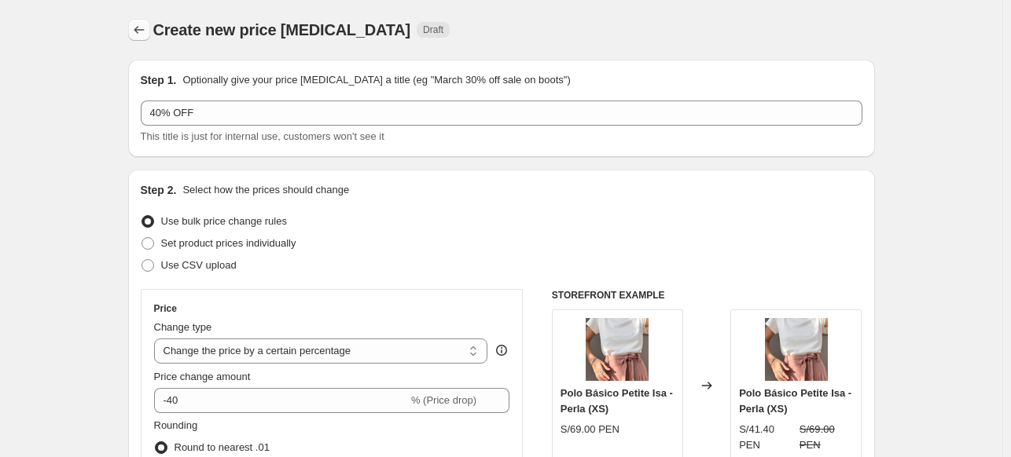
click at [141, 32] on icon "Price change jobs" at bounding box center [139, 30] width 16 height 16
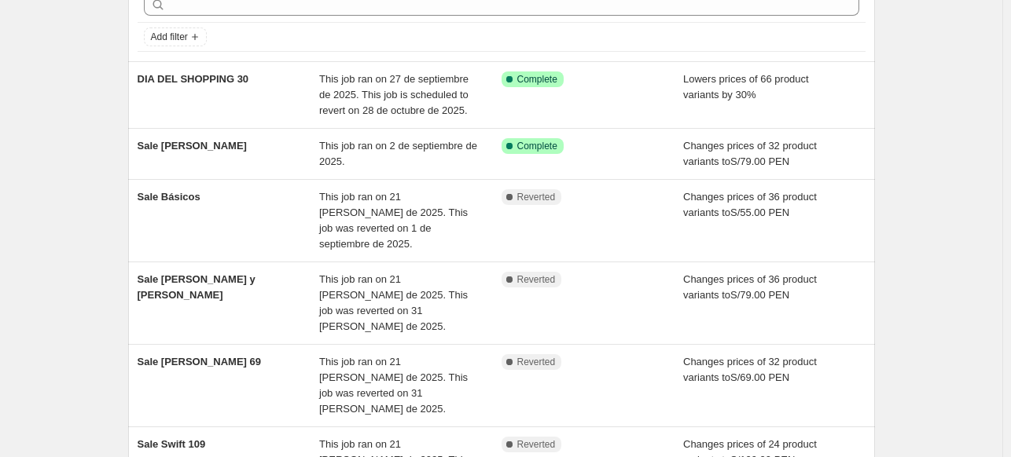
scroll to position [82, 0]
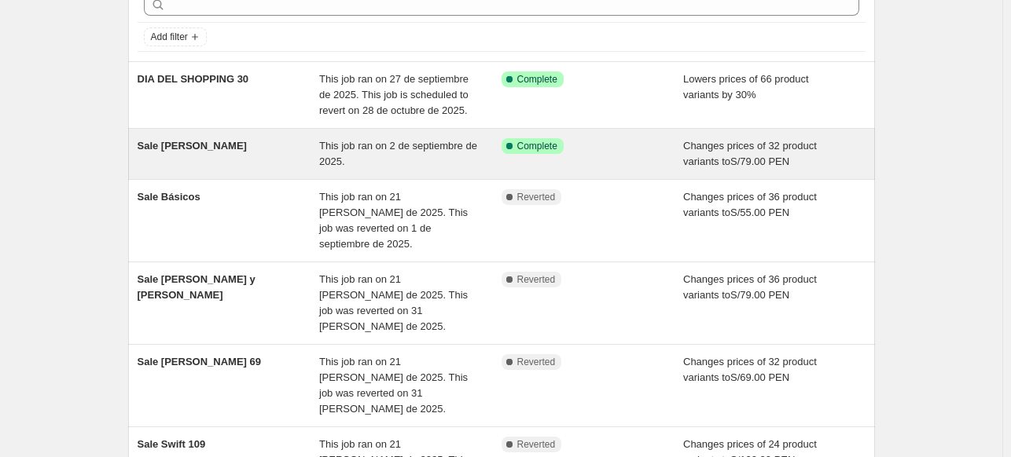
click at [193, 144] on div "Sale [PERSON_NAME]" at bounding box center [229, 153] width 182 height 31
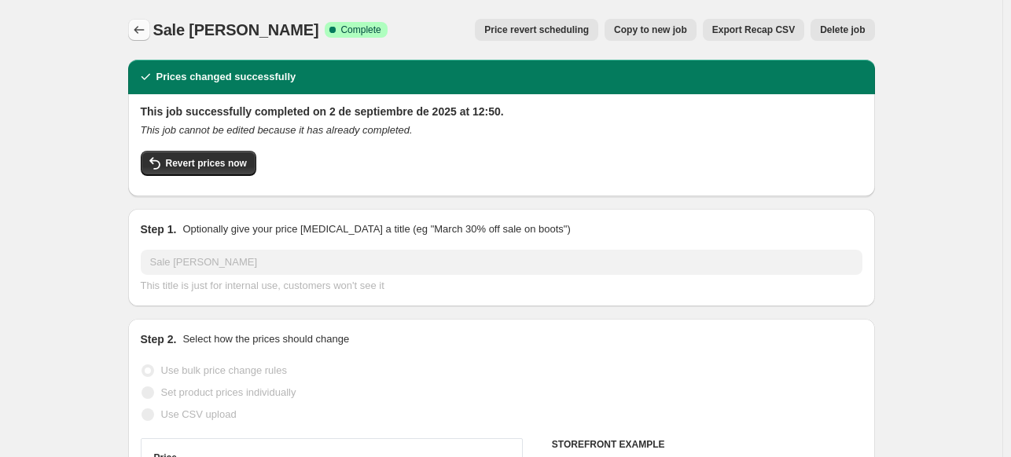
click at [138, 28] on icon "Price change jobs" at bounding box center [139, 30] width 16 height 16
